Goal: Check status

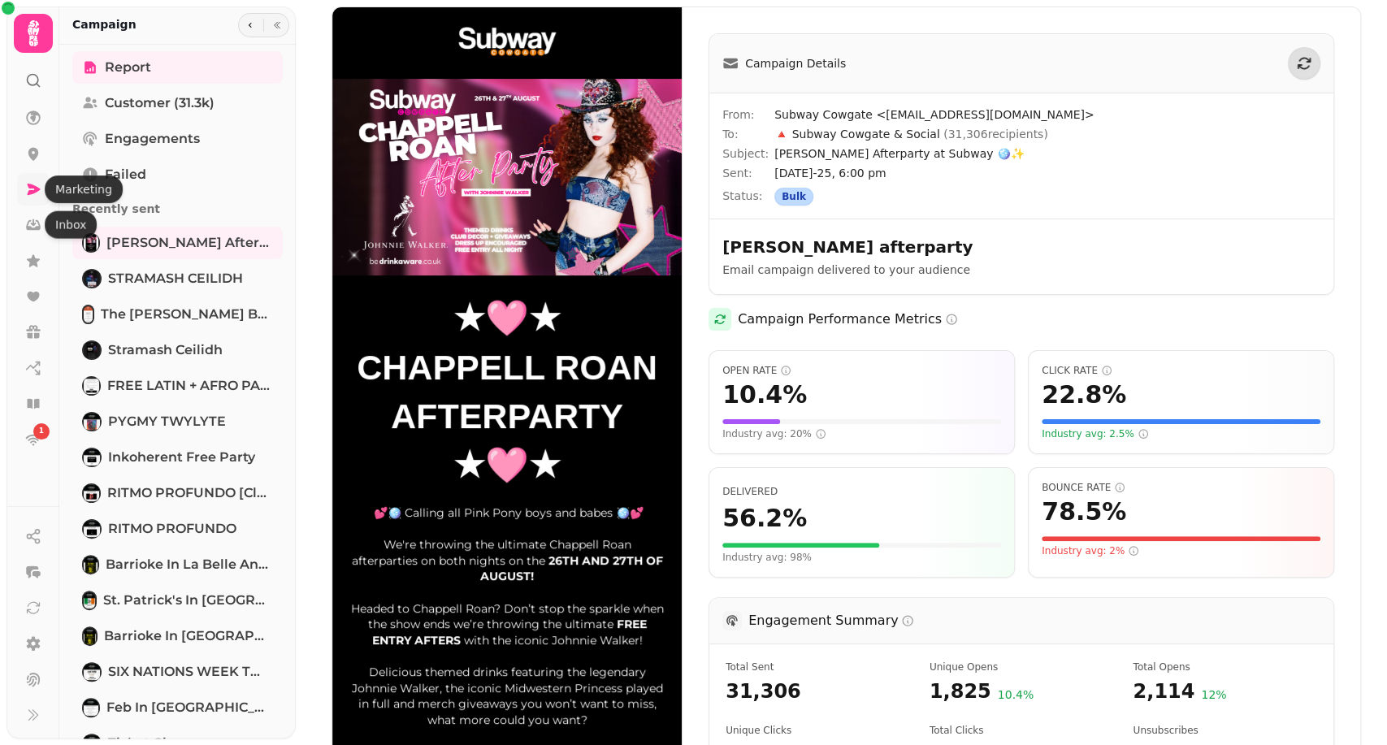
click at [26, 194] on icon at bounding box center [33, 189] width 16 height 16
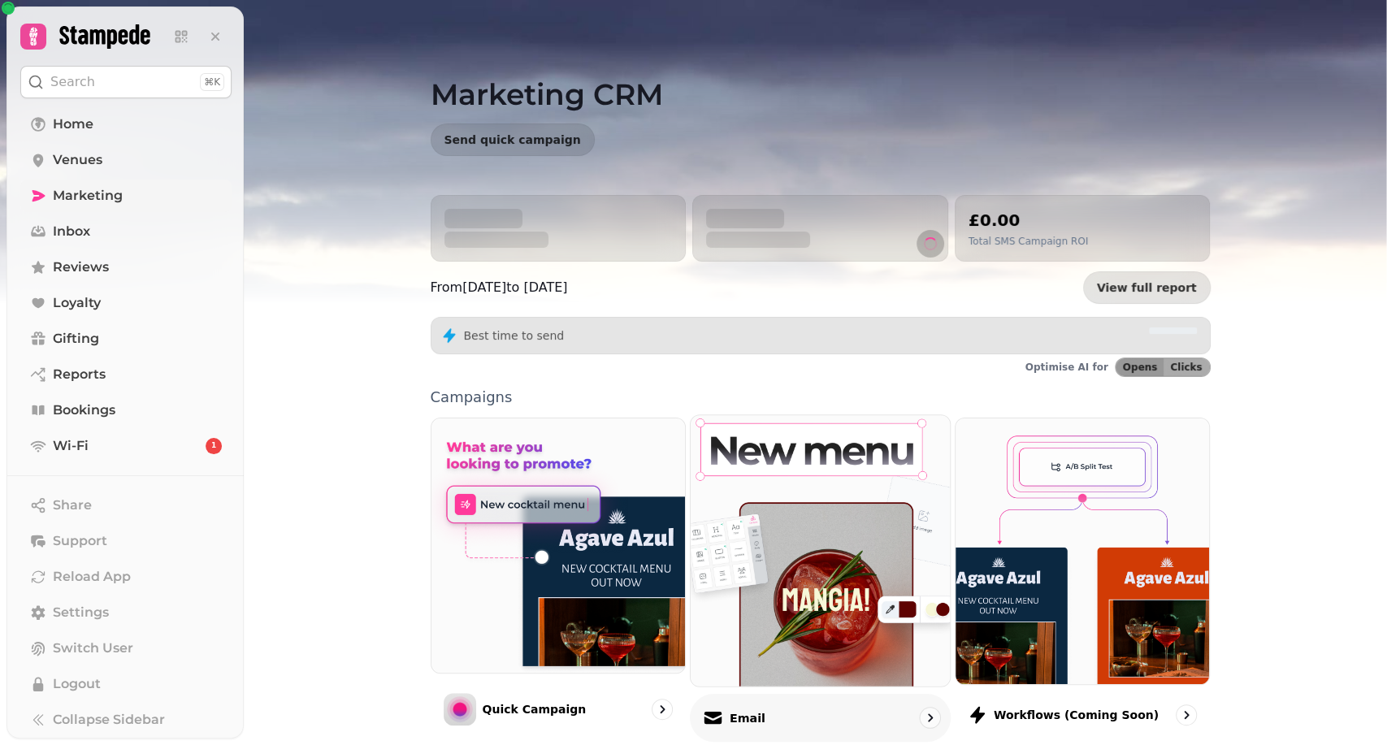
click at [775, 582] on img at bounding box center [820, 550] width 285 height 298
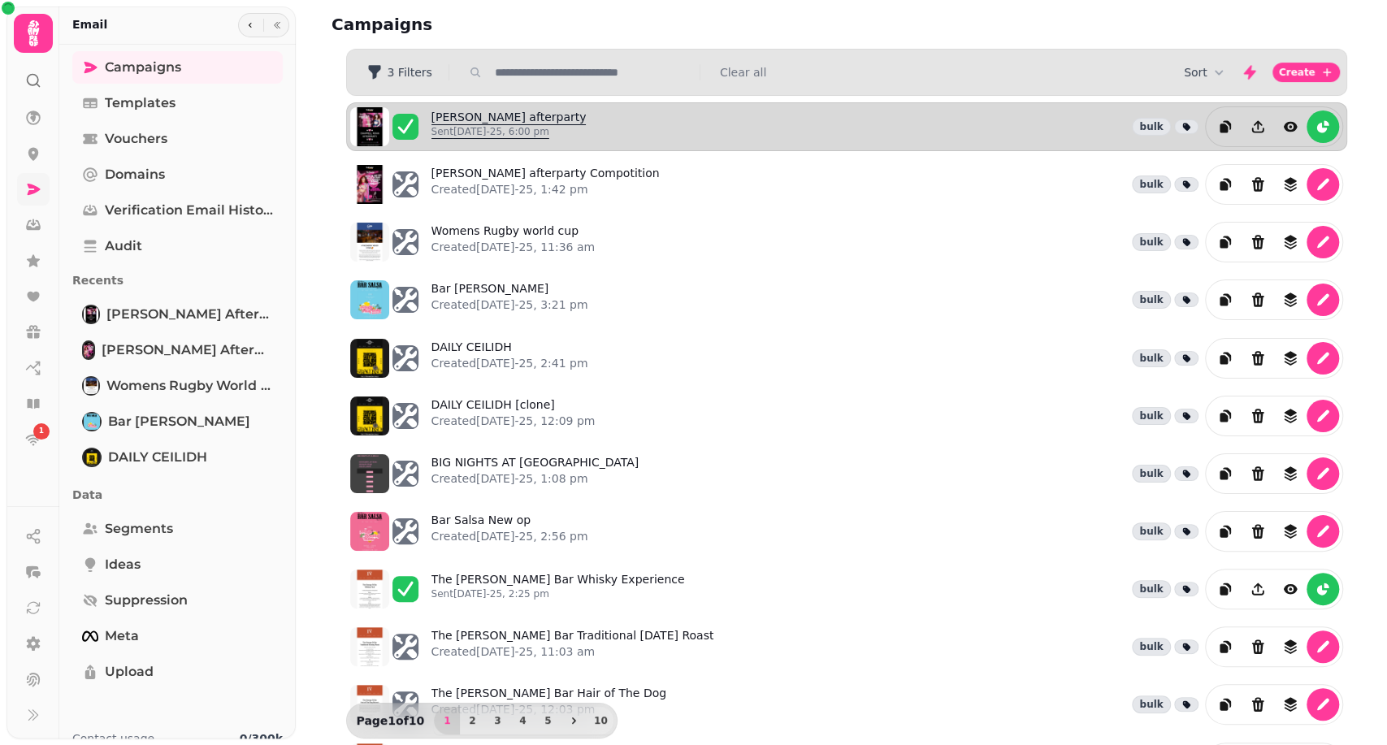
click at [467, 132] on p "Sent [DATE]-25, 6:00 pm" at bounding box center [509, 131] width 155 height 13
